Goal: Task Accomplishment & Management: Manage account settings

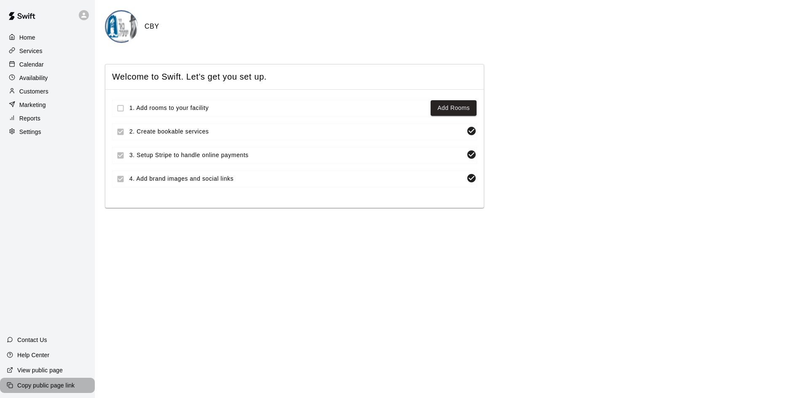
drag, startPoint x: 37, startPoint y: 385, endPoint x: 29, endPoint y: 390, distance: 8.9
click at [37, 389] on p "Copy public page link" at bounding box center [45, 385] width 57 height 8
click at [118, 110] on div at bounding box center [124, 108] width 24 height 16
click at [33, 109] on p "Marketing" at bounding box center [32, 105] width 27 height 8
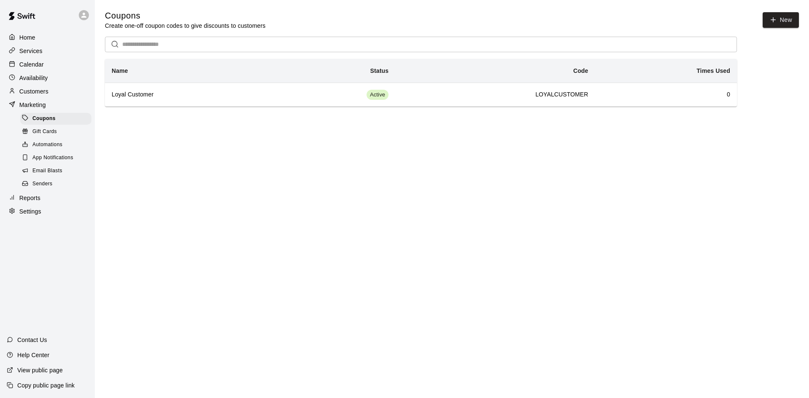
click at [57, 149] on span "Automations" at bounding box center [47, 145] width 30 height 8
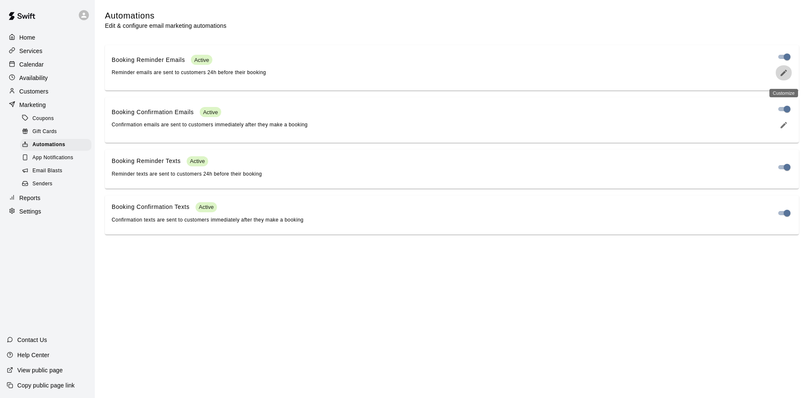
click at [787, 74] on icon "edit" at bounding box center [783, 73] width 8 height 8
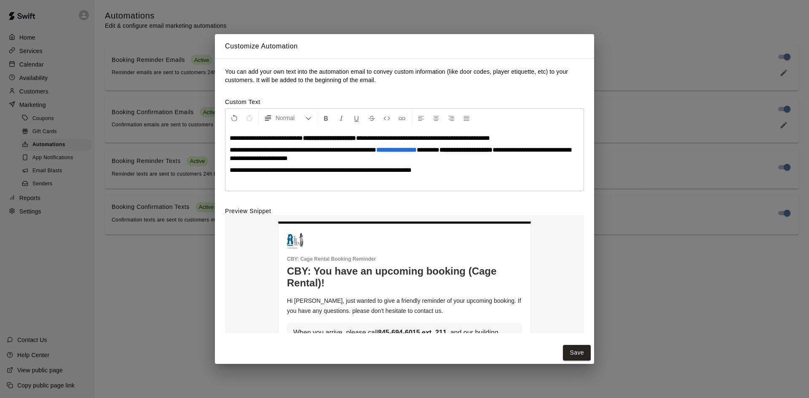
click at [457, 173] on p "**********" at bounding box center [405, 170] width 350 height 8
click at [459, 174] on p "**********" at bounding box center [405, 170] width 350 height 8
click at [480, 171] on p "**********" at bounding box center [405, 170] width 350 height 8
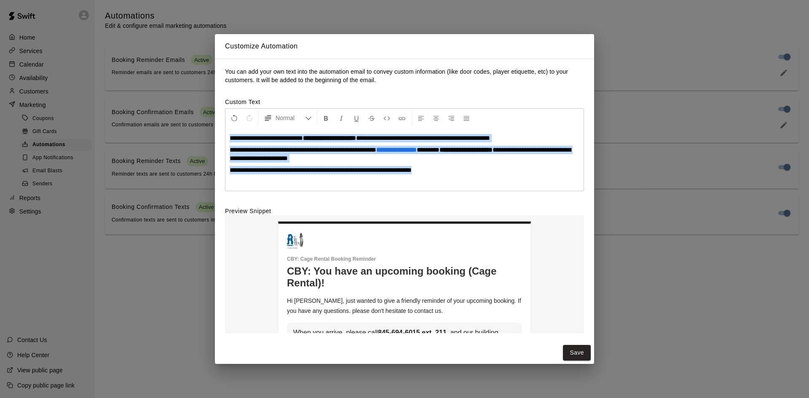
drag, startPoint x: 480, startPoint y: 171, endPoint x: 208, endPoint y: 129, distance: 275.3
click at [208, 129] on div "**********" at bounding box center [404, 199] width 809 height 398
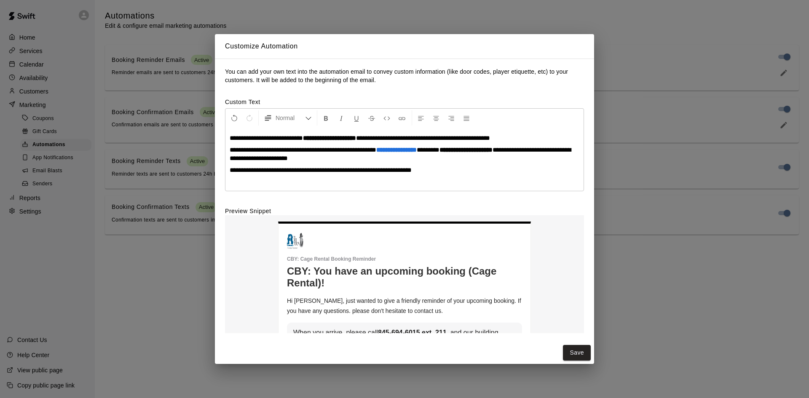
click at [100, 132] on div "**********" at bounding box center [404, 199] width 809 height 398
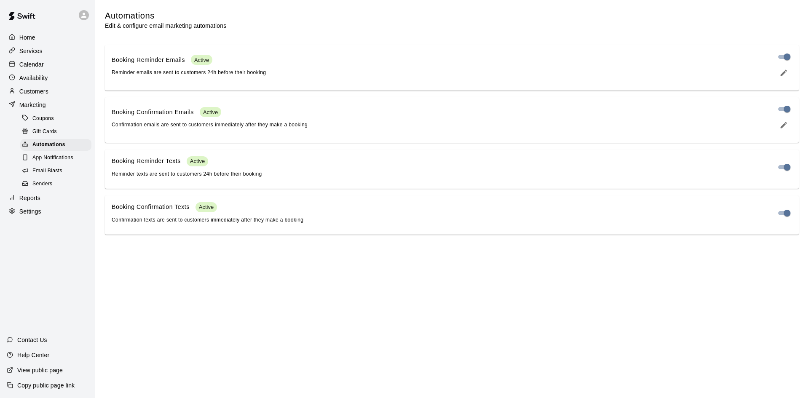
click at [42, 78] on p "Availability" at bounding box center [33, 78] width 29 height 8
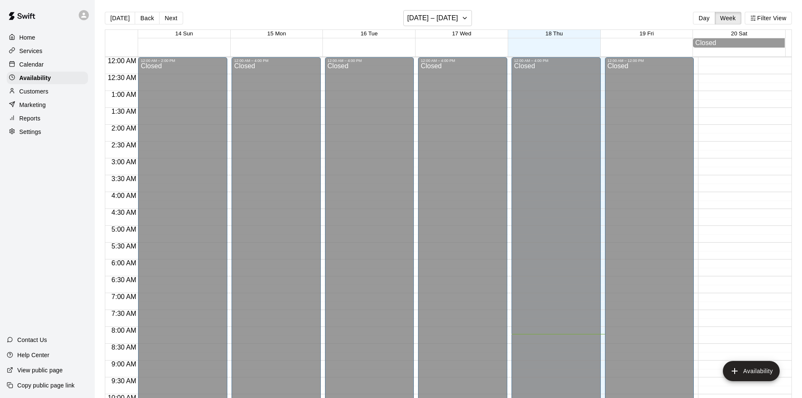
scroll to position [277, 0]
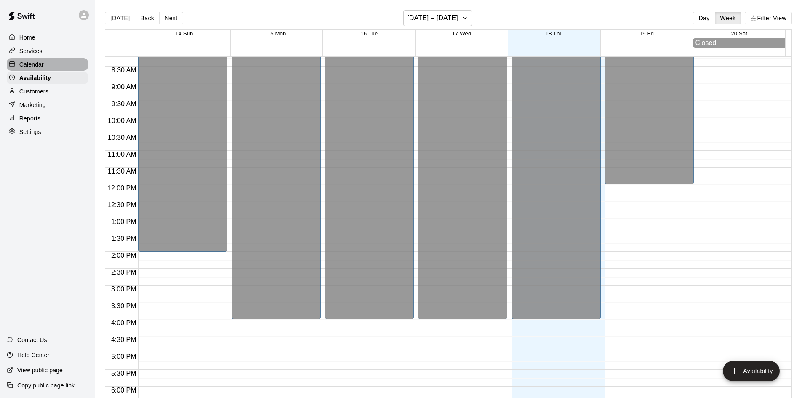
click at [48, 62] on div "Calendar" at bounding box center [47, 64] width 81 height 13
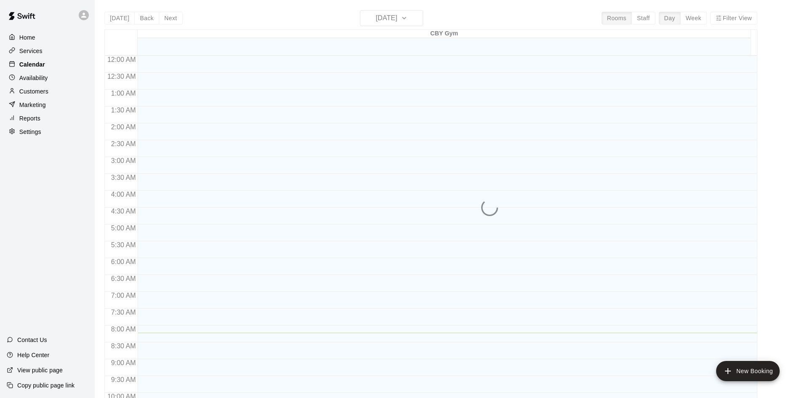
scroll to position [278, 0]
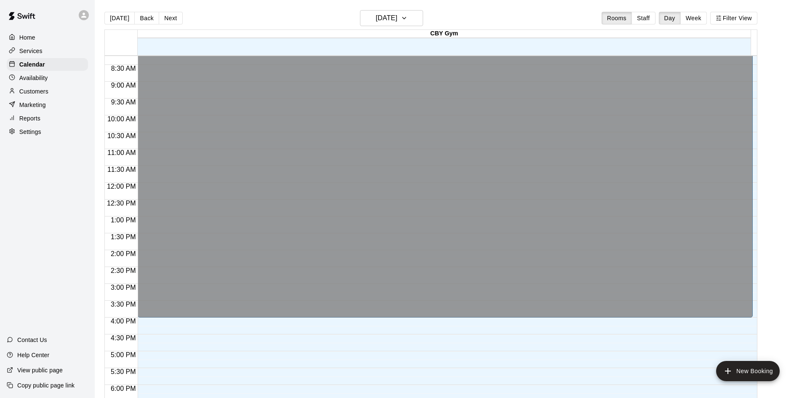
click at [41, 48] on p "Services" at bounding box center [30, 51] width 23 height 8
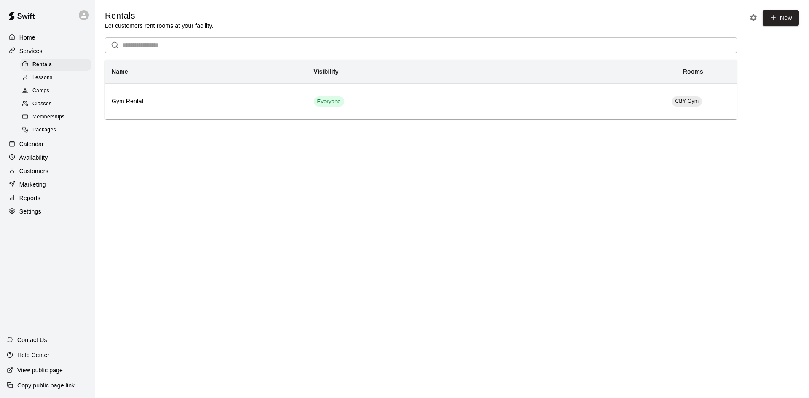
click at [43, 53] on div "Services" at bounding box center [47, 51] width 81 height 13
click at [49, 146] on div "Calendar" at bounding box center [47, 144] width 81 height 13
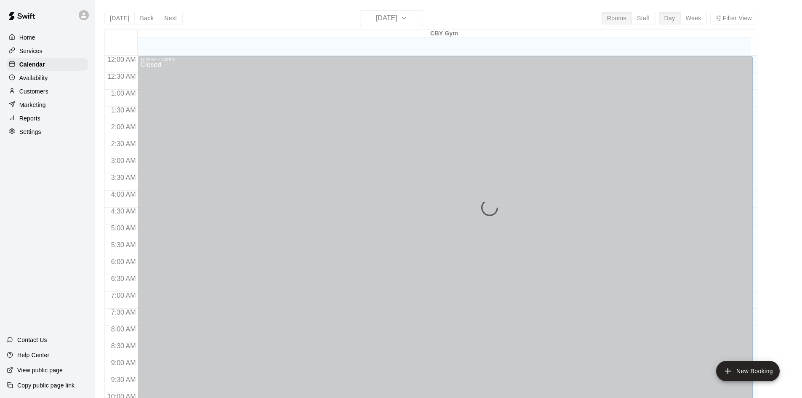
scroll to position [278, 0]
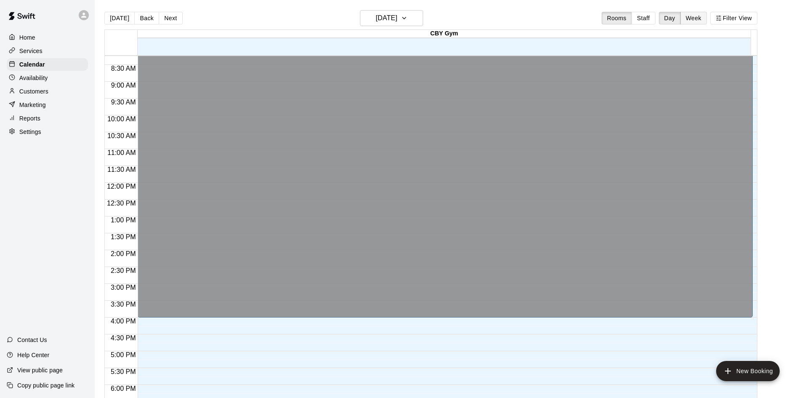
click at [703, 24] on button "Week" at bounding box center [694, 18] width 27 height 13
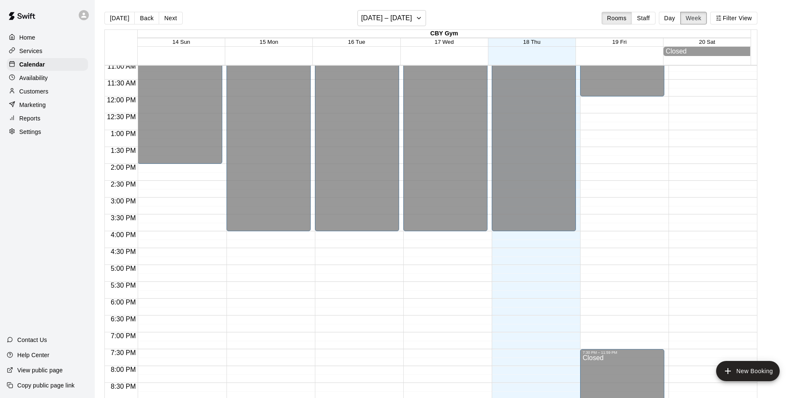
scroll to position [390, 0]
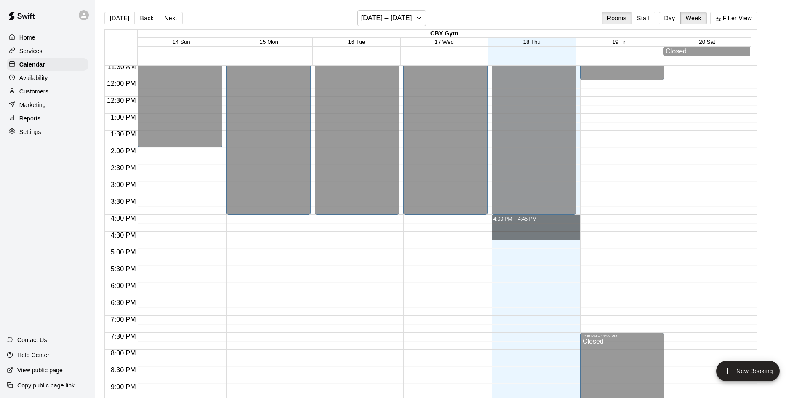
drag, startPoint x: 536, startPoint y: 222, endPoint x: 532, endPoint y: 235, distance: 12.8
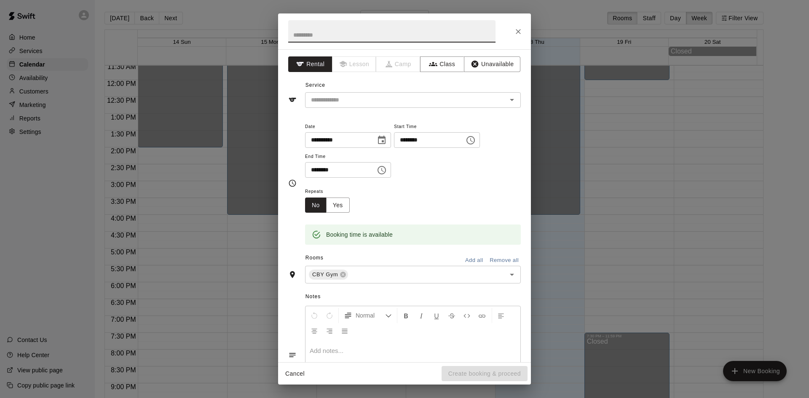
click at [520, 34] on icon "Close" at bounding box center [518, 31] width 8 height 8
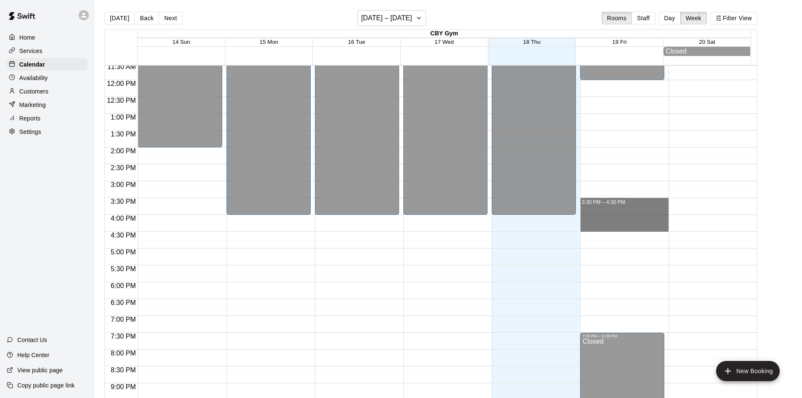
drag, startPoint x: 626, startPoint y: 200, endPoint x: 629, endPoint y: 229, distance: 28.4
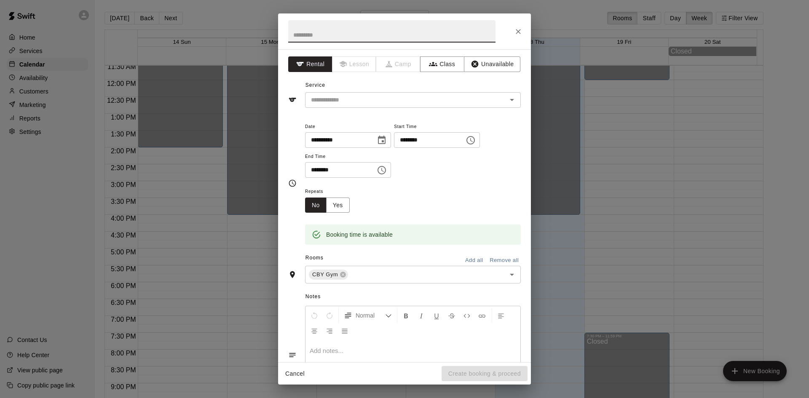
click at [519, 32] on icon "Close" at bounding box center [518, 31] width 8 height 8
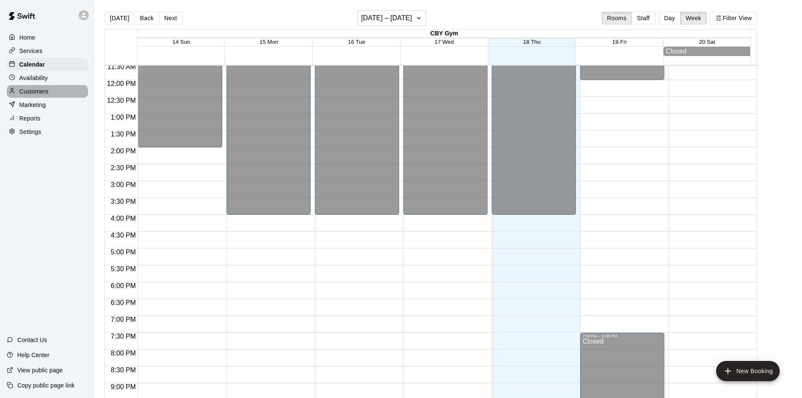
click at [48, 96] on p "Customers" at bounding box center [33, 91] width 29 height 8
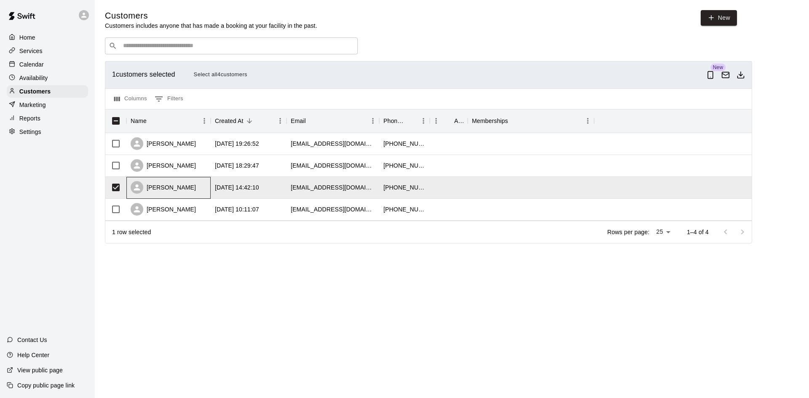
click at [177, 192] on div "[PERSON_NAME]" at bounding box center [163, 187] width 65 height 13
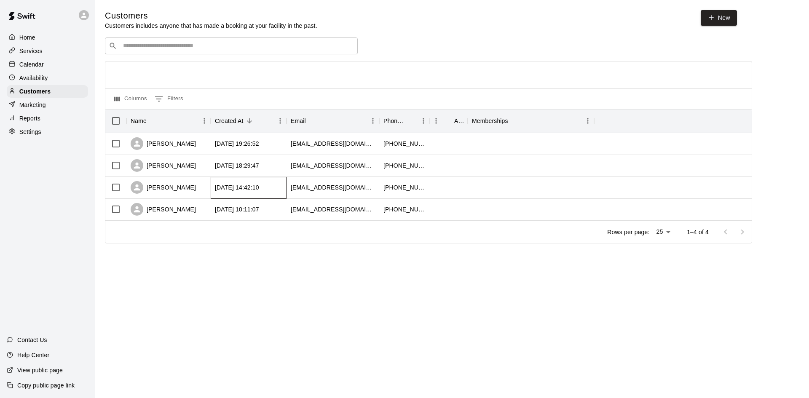
click at [254, 191] on div "[DATE] 14:42:10" at bounding box center [237, 187] width 44 height 8
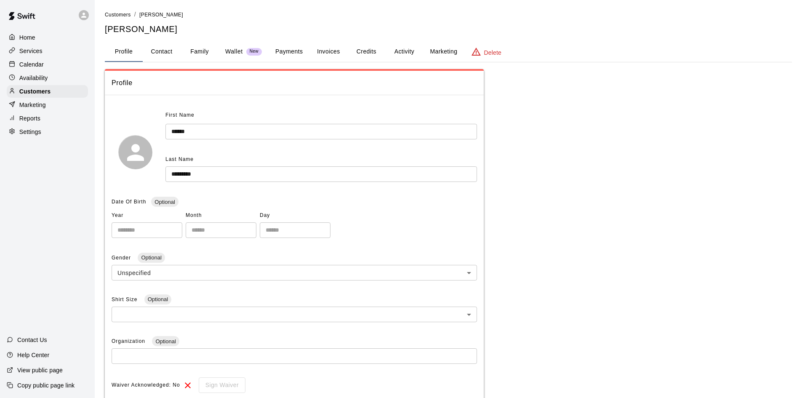
click at [480, 53] on icon "basic tabs example" at bounding box center [476, 52] width 10 height 10
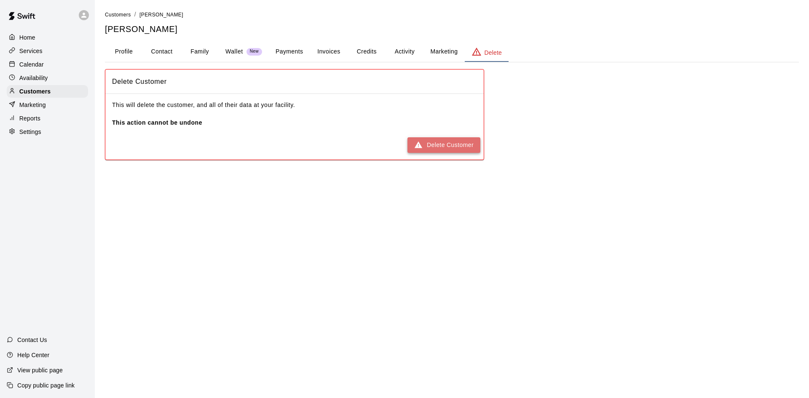
click at [444, 149] on button "Delete Customer" at bounding box center [443, 145] width 73 height 16
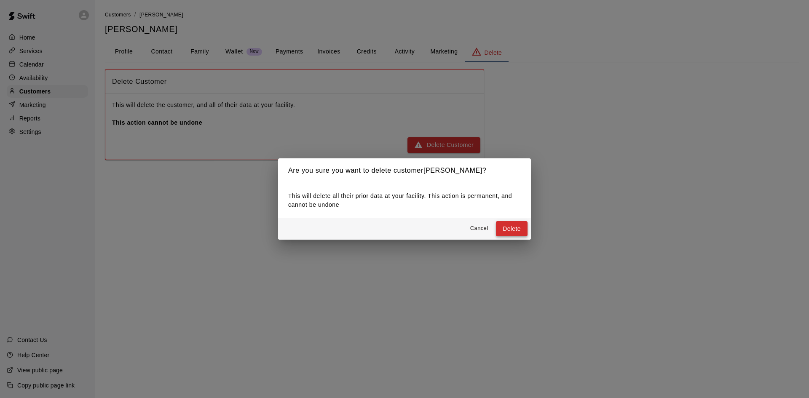
click at [521, 235] on button "Delete" at bounding box center [512, 229] width 32 height 16
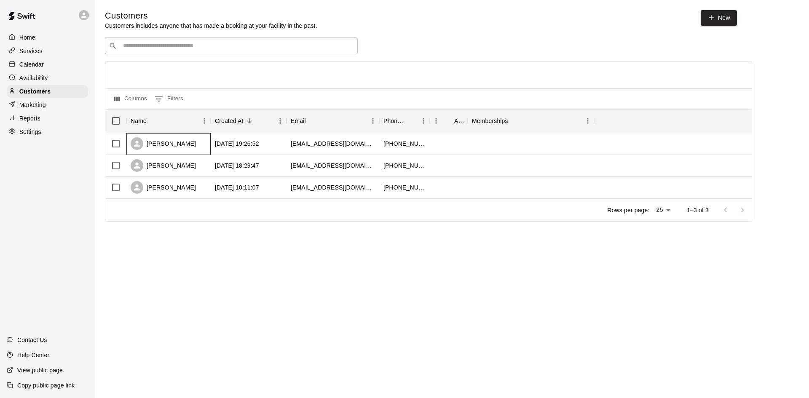
click at [170, 144] on div "[PERSON_NAME]" at bounding box center [163, 143] width 65 height 13
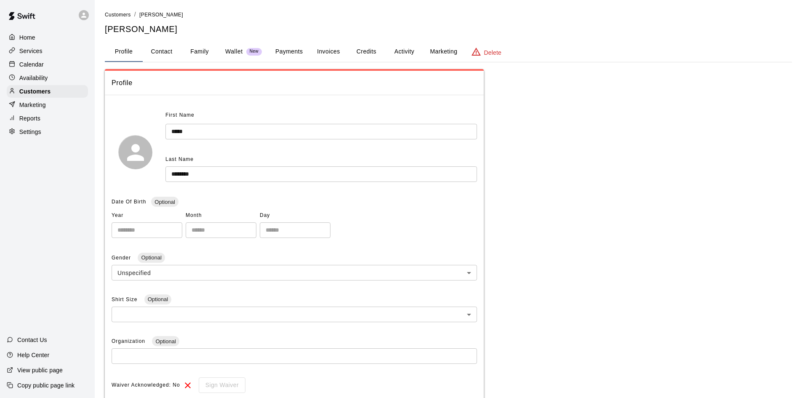
click at [6, 0] on html "**********" at bounding box center [401, 281] width 802 height 563
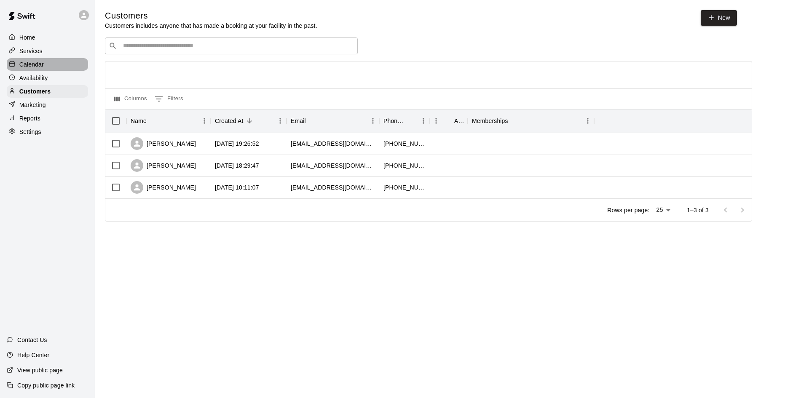
click at [43, 66] on p "Calendar" at bounding box center [31, 64] width 24 height 8
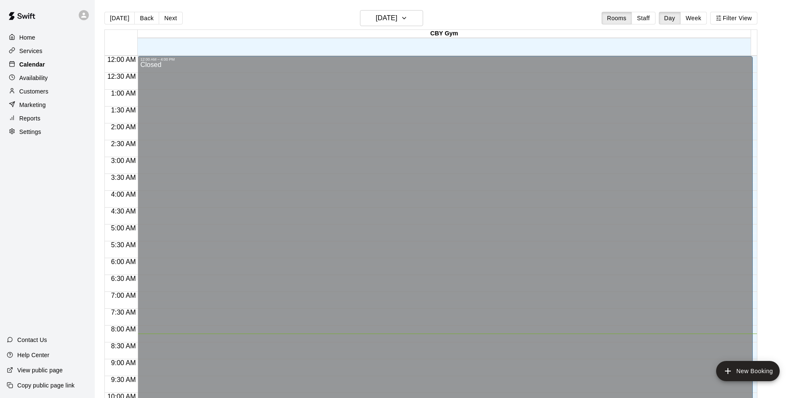
scroll to position [278, 0]
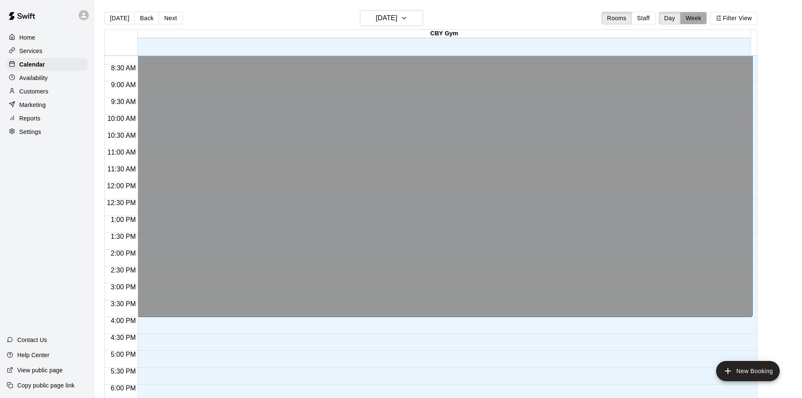
click at [695, 14] on button "Week" at bounding box center [694, 18] width 27 height 13
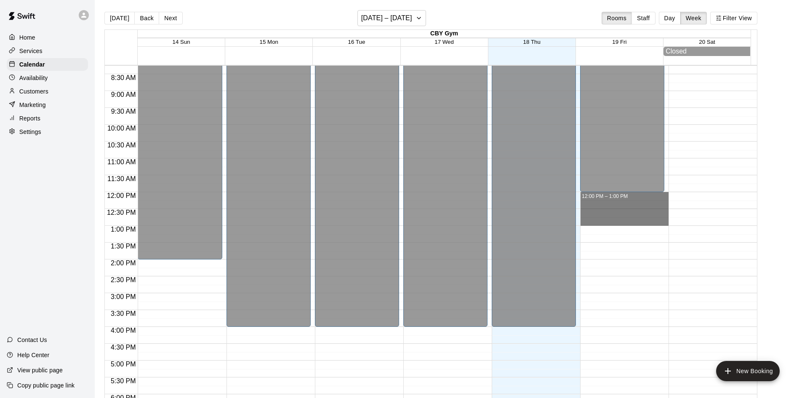
drag, startPoint x: 622, startPoint y: 202, endPoint x: 618, endPoint y: 220, distance: 18.5
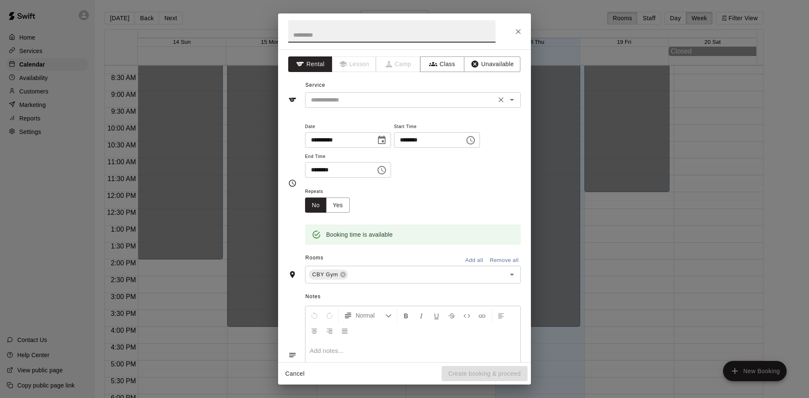
click at [332, 103] on input "text" at bounding box center [400, 100] width 186 height 11
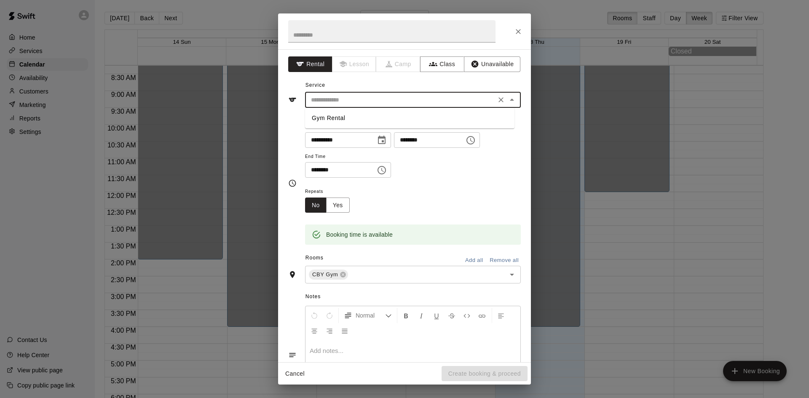
click at [341, 121] on li "Gym Rental" at bounding box center [409, 118] width 209 height 14
type input "**********"
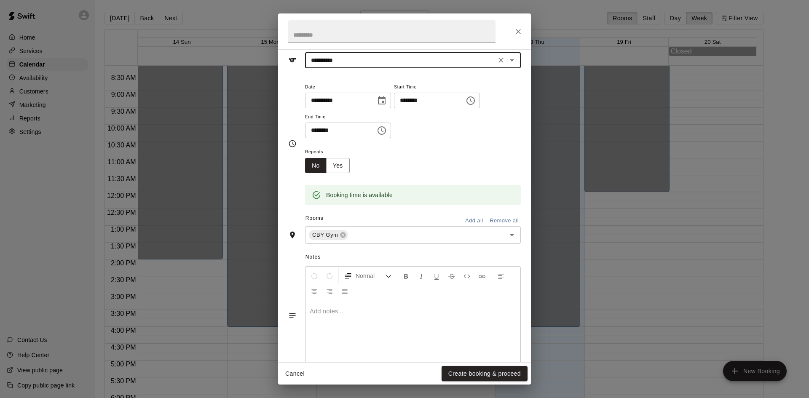
scroll to position [57, 0]
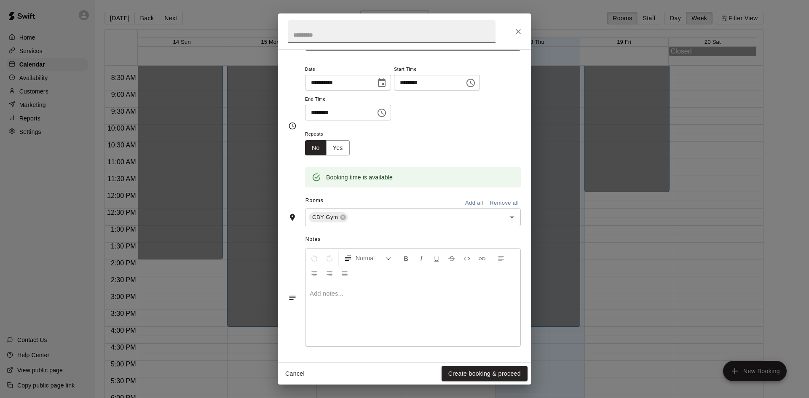
click at [336, 37] on input "text" at bounding box center [391, 31] width 207 height 22
type input "****"
click at [473, 375] on button "Create booking & proceed" at bounding box center [484, 374] width 86 height 16
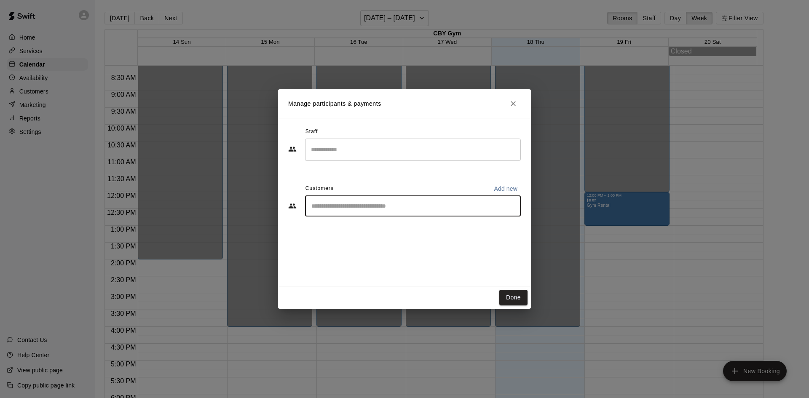
click at [323, 208] on input "Start typing to search customers..." at bounding box center [413, 206] width 208 height 8
type input "*"
click at [508, 190] on p "Add new" at bounding box center [506, 188] width 24 height 8
select select "**"
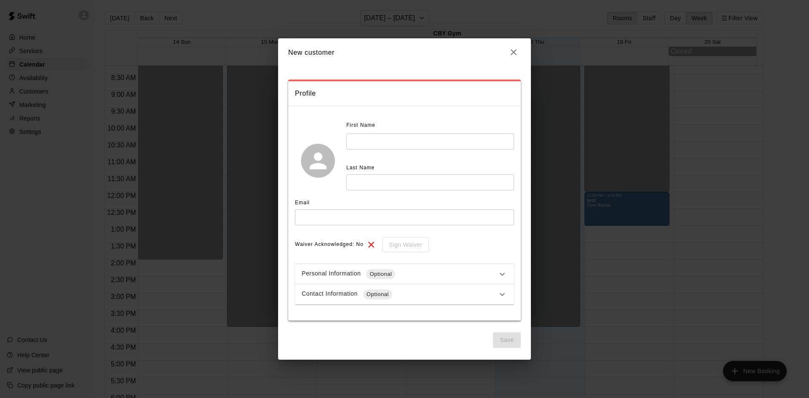
click at [350, 137] on input "text" at bounding box center [430, 142] width 168 height 16
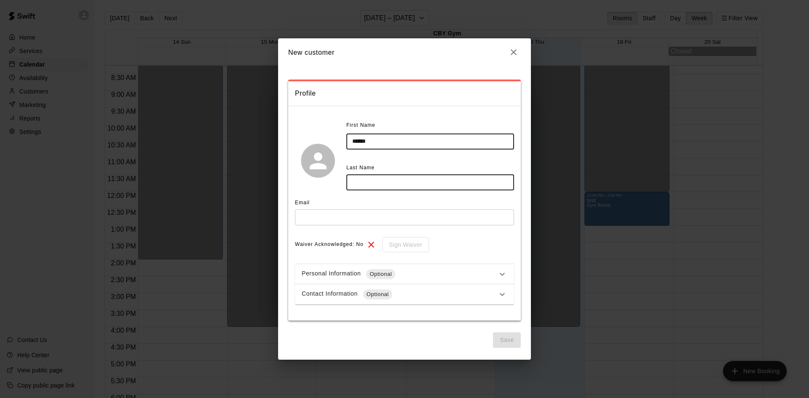
type input "******"
click at [376, 177] on input "text" at bounding box center [430, 182] width 168 height 16
type input "*********"
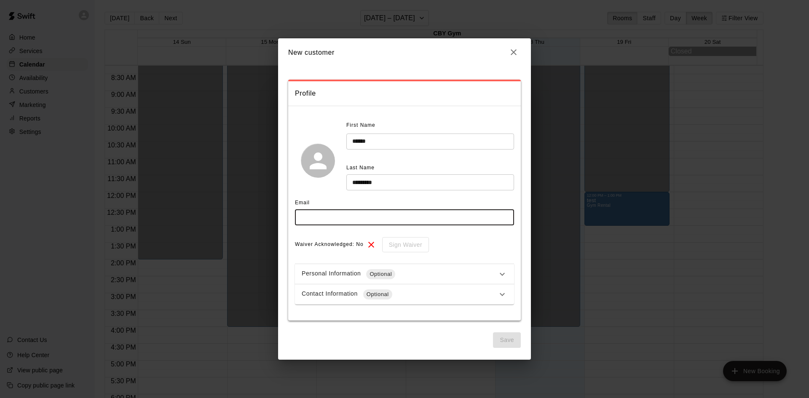
click at [363, 220] on input "text" at bounding box center [404, 217] width 219 height 16
type input "**********"
click at [511, 344] on button "Save" at bounding box center [507, 340] width 28 height 16
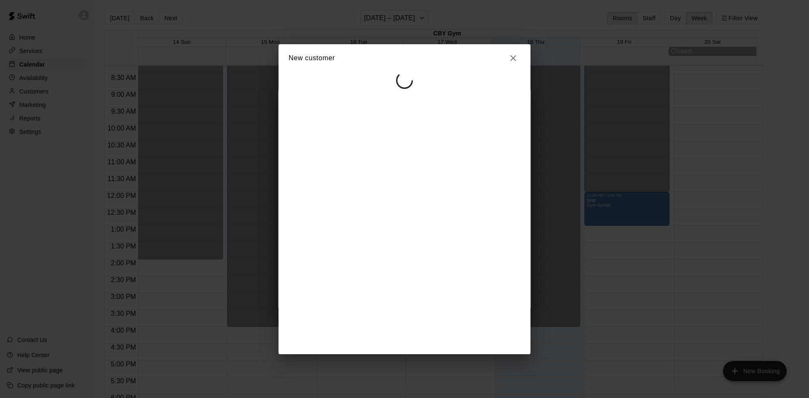
select select "**"
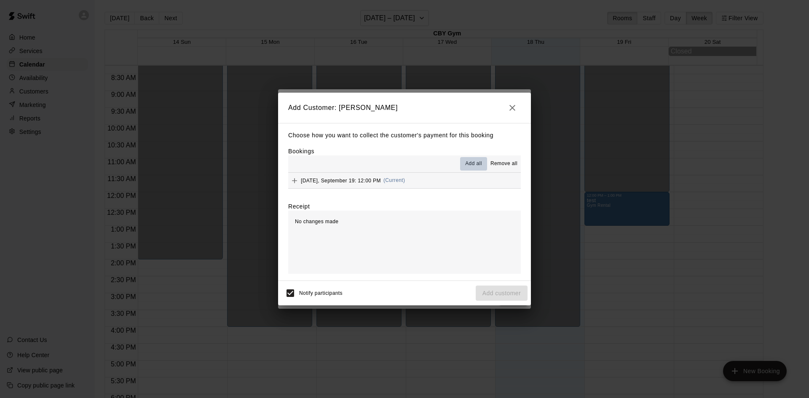
click at [476, 164] on span "Add all" at bounding box center [473, 164] width 17 height 8
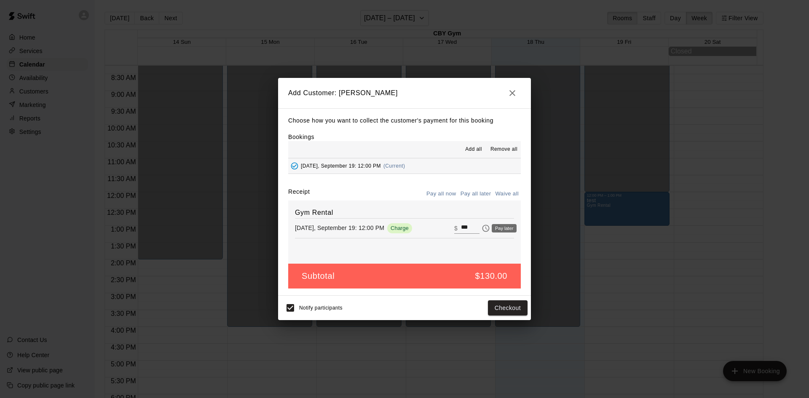
click at [481, 231] on icon "Pay later" at bounding box center [485, 228] width 8 height 8
click at [511, 309] on button "Add customer" at bounding box center [502, 308] width 52 height 16
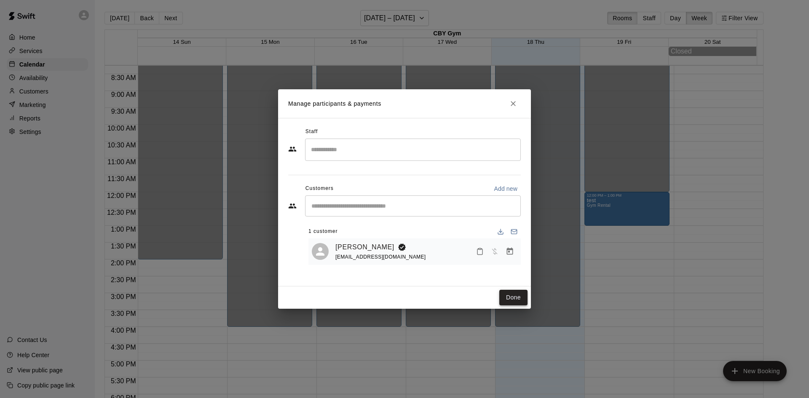
click at [507, 294] on button "Done" at bounding box center [513, 298] width 28 height 16
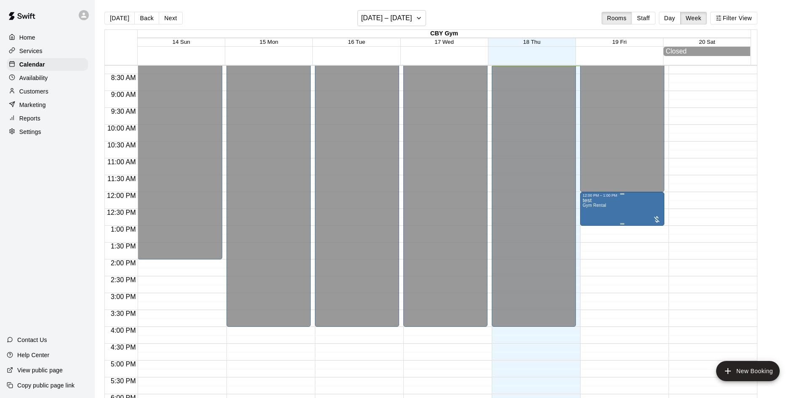
click at [603, 222] on div "test Gym Rental" at bounding box center [595, 397] width 24 height 398
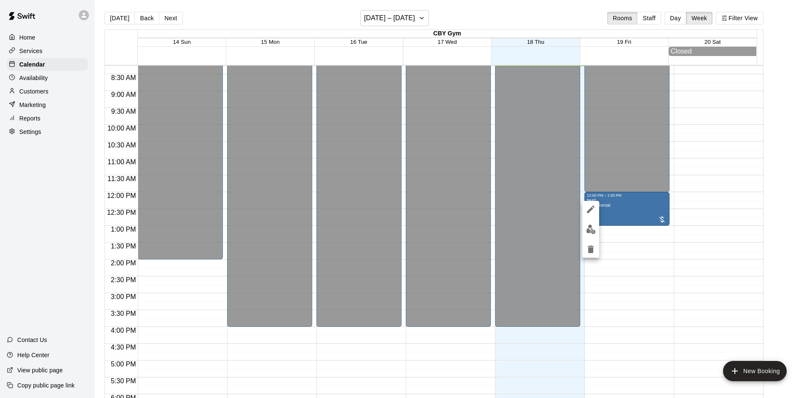
click at [635, 249] on div at bounding box center [404, 199] width 809 height 398
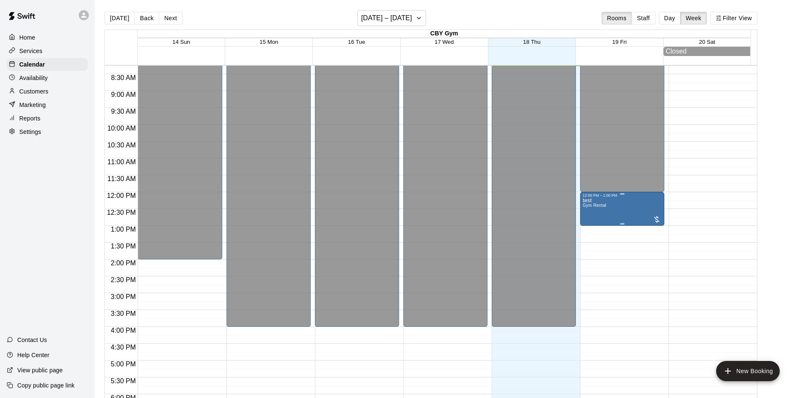
click at [621, 209] on div "test Gym Rental" at bounding box center [622, 397] width 79 height 398
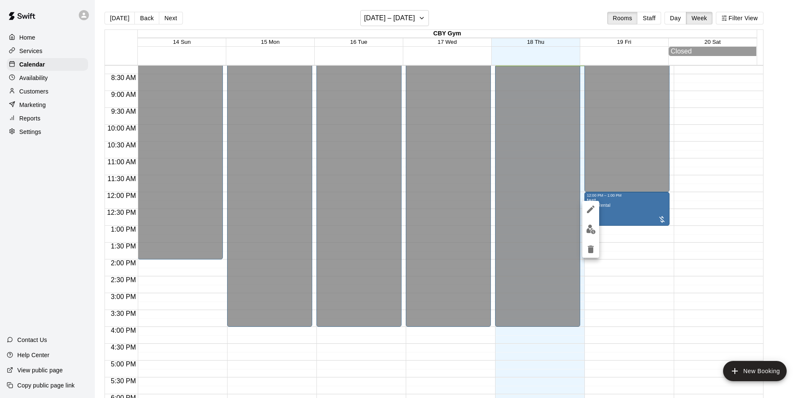
click at [665, 275] on div at bounding box center [404, 199] width 809 height 398
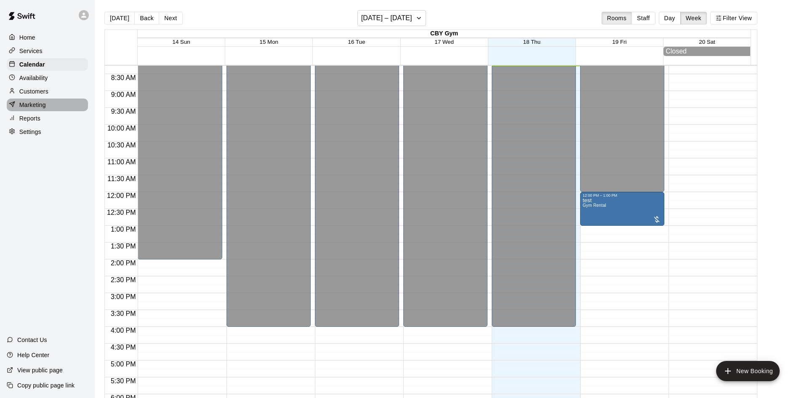
click at [36, 108] on p "Marketing" at bounding box center [32, 105] width 27 height 8
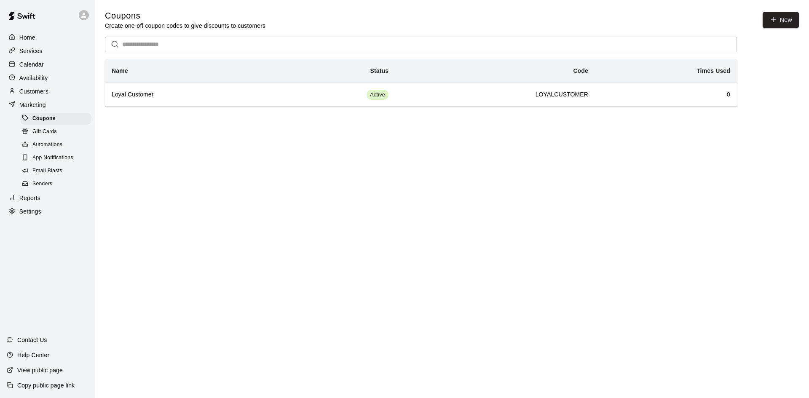
click at [63, 151] on div "Automations" at bounding box center [55, 145] width 71 height 12
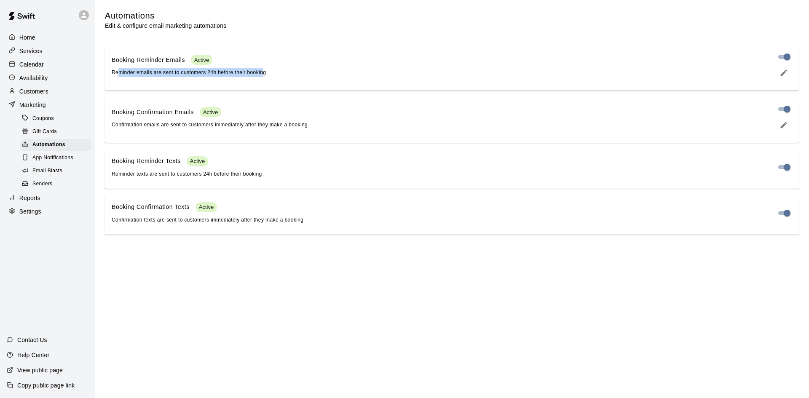
drag, startPoint x: 119, startPoint y: 80, endPoint x: 267, endPoint y: 89, distance: 148.6
click at [267, 89] on div "Booking Reminder Emails Active Reminder emails are sent to customers 24h before…" at bounding box center [452, 67] width 694 height 45
click at [268, 90] on div "Booking Reminder Emails Active Reminder emails are sent to customers 24h before…" at bounding box center [452, 67] width 694 height 45
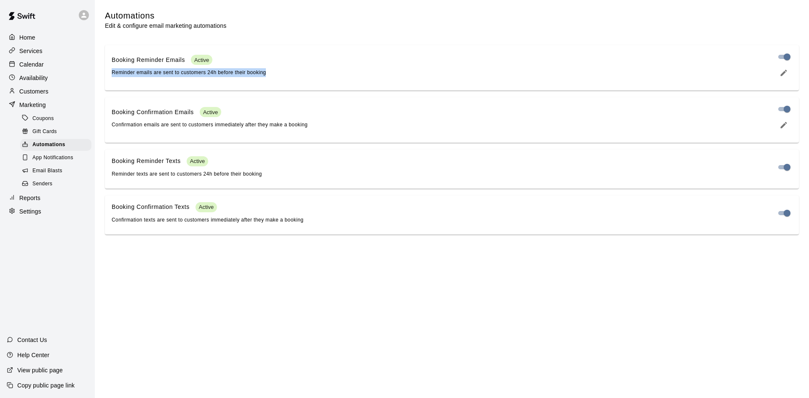
click at [61, 134] on div "Gift Cards" at bounding box center [55, 132] width 71 height 12
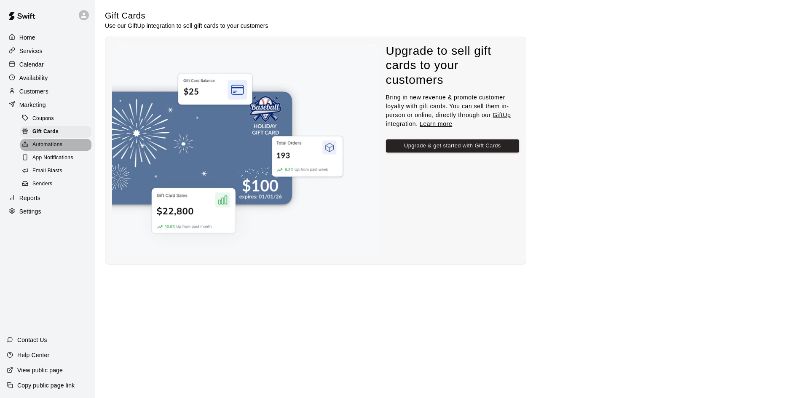
click at [49, 148] on span "Automations" at bounding box center [47, 145] width 30 height 8
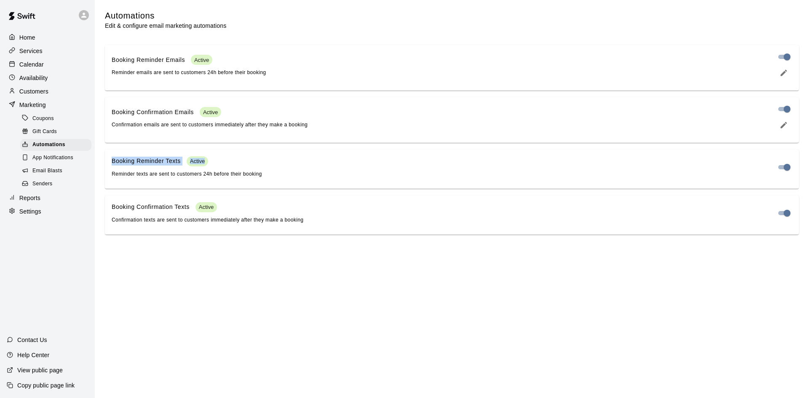
drag, startPoint x: 109, startPoint y: 164, endPoint x: 211, endPoint y: 164, distance: 102.4
click at [211, 164] on div "Booking Reminder Texts Active Reminder texts are sent to customers 24h before t…" at bounding box center [452, 169] width 694 height 39
click at [185, 185] on div "Booking Reminder Texts Active Reminder texts are sent to customers 24h before t…" at bounding box center [452, 169] width 694 height 39
click at [50, 107] on div "Marketing" at bounding box center [47, 105] width 81 height 13
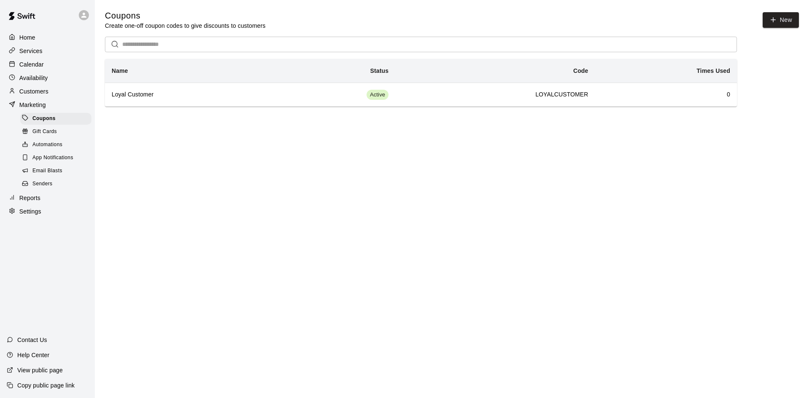
click at [53, 132] on span "Gift Cards" at bounding box center [44, 132] width 24 height 8
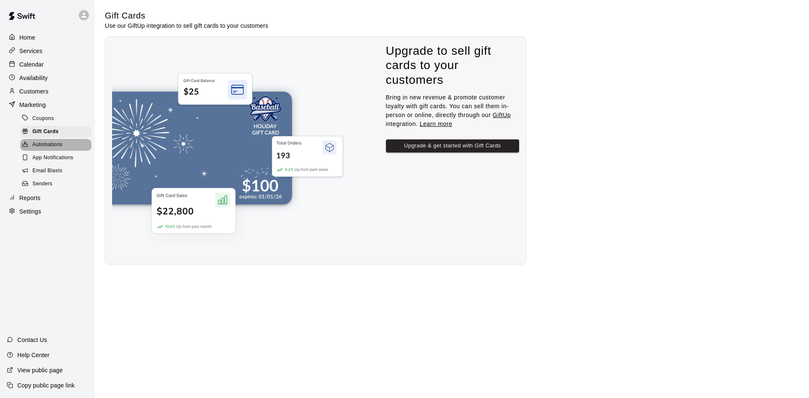
click at [55, 149] on span "Automations" at bounding box center [47, 145] width 30 height 8
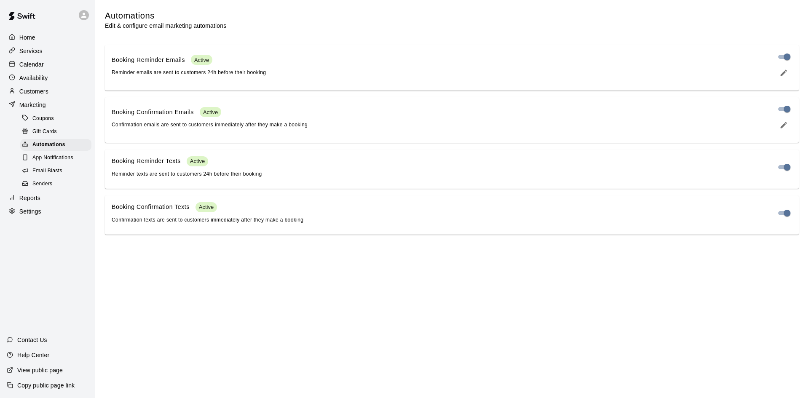
click at [56, 162] on span "App Notifications" at bounding box center [52, 158] width 41 height 8
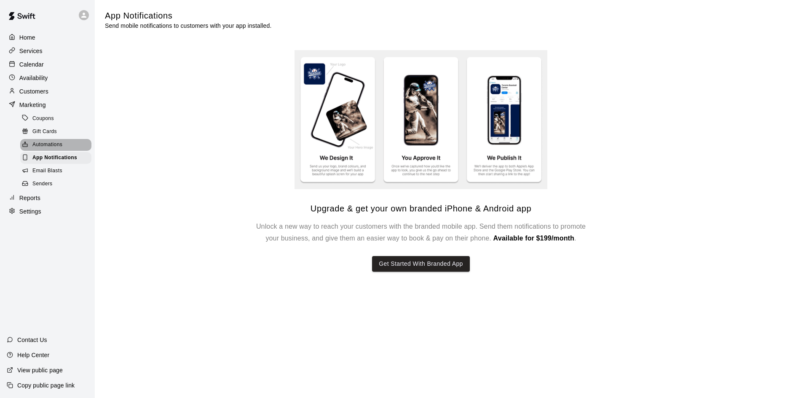
click at [58, 145] on span "Automations" at bounding box center [47, 145] width 30 height 8
